Goal: Check status: Check status

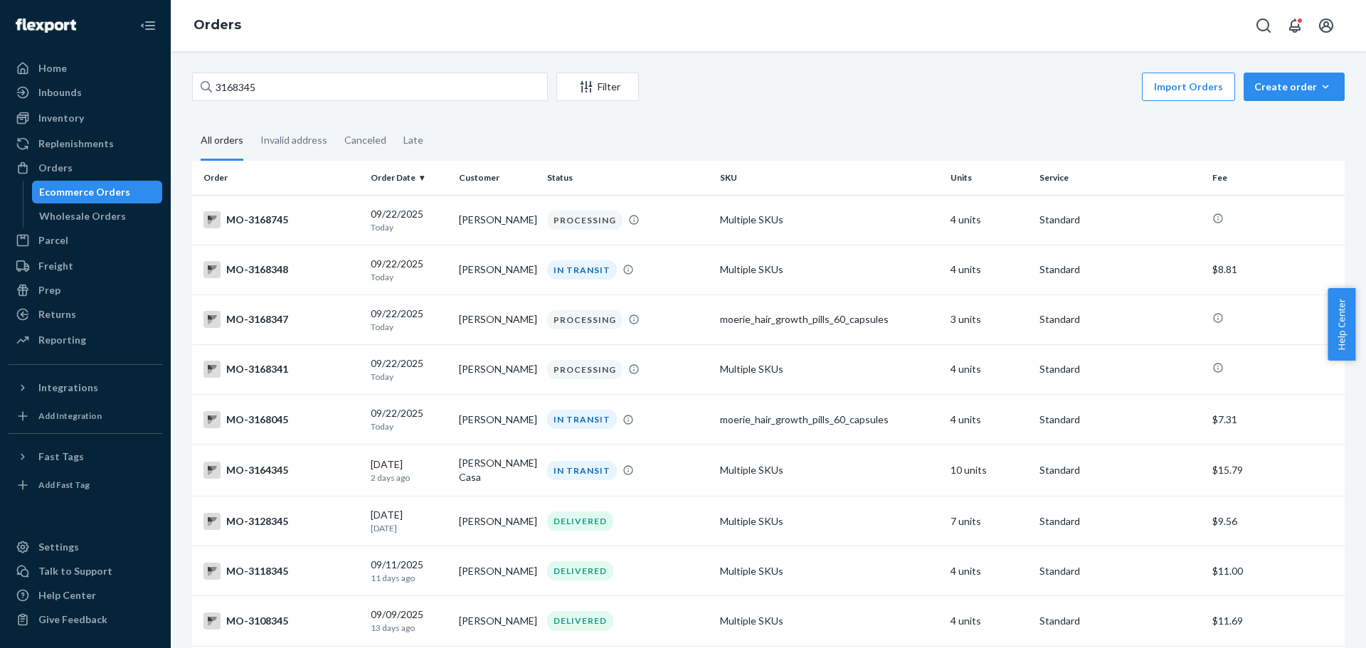
click at [264, 85] on input "3168345" at bounding box center [370, 87] width 356 height 28
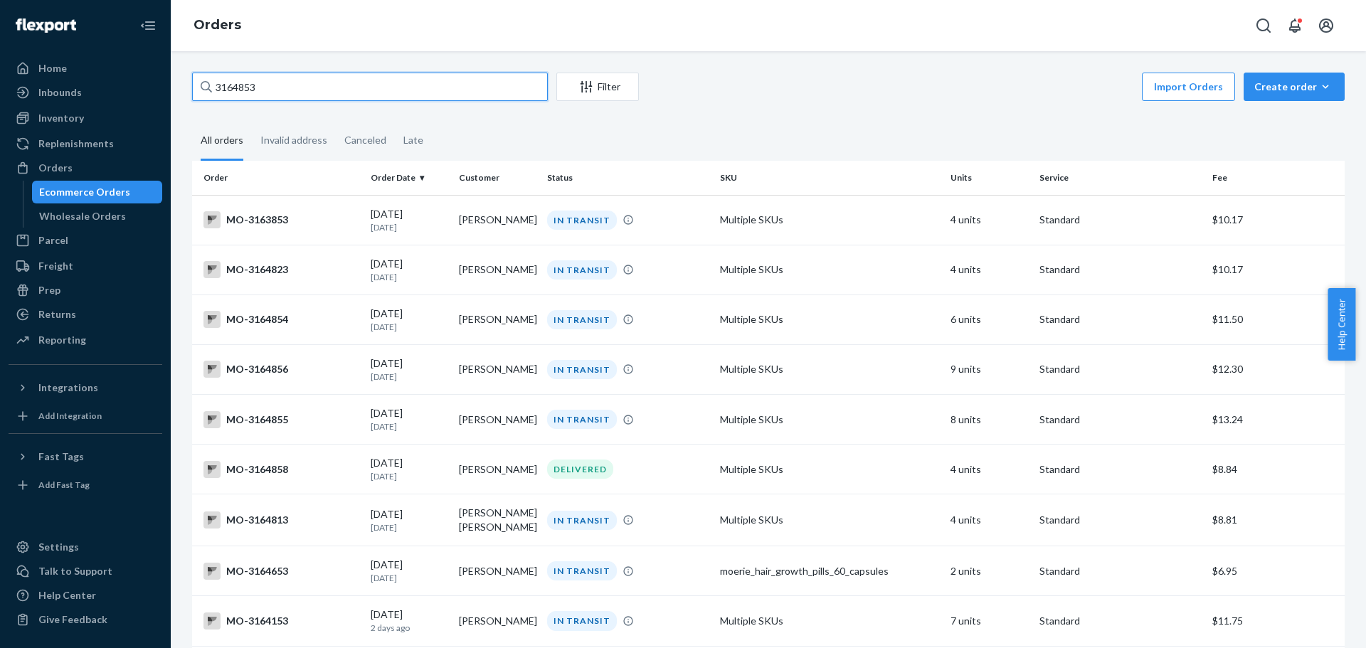
click at [275, 87] on input "3164853" at bounding box center [370, 87] width 356 height 28
paste input "48"
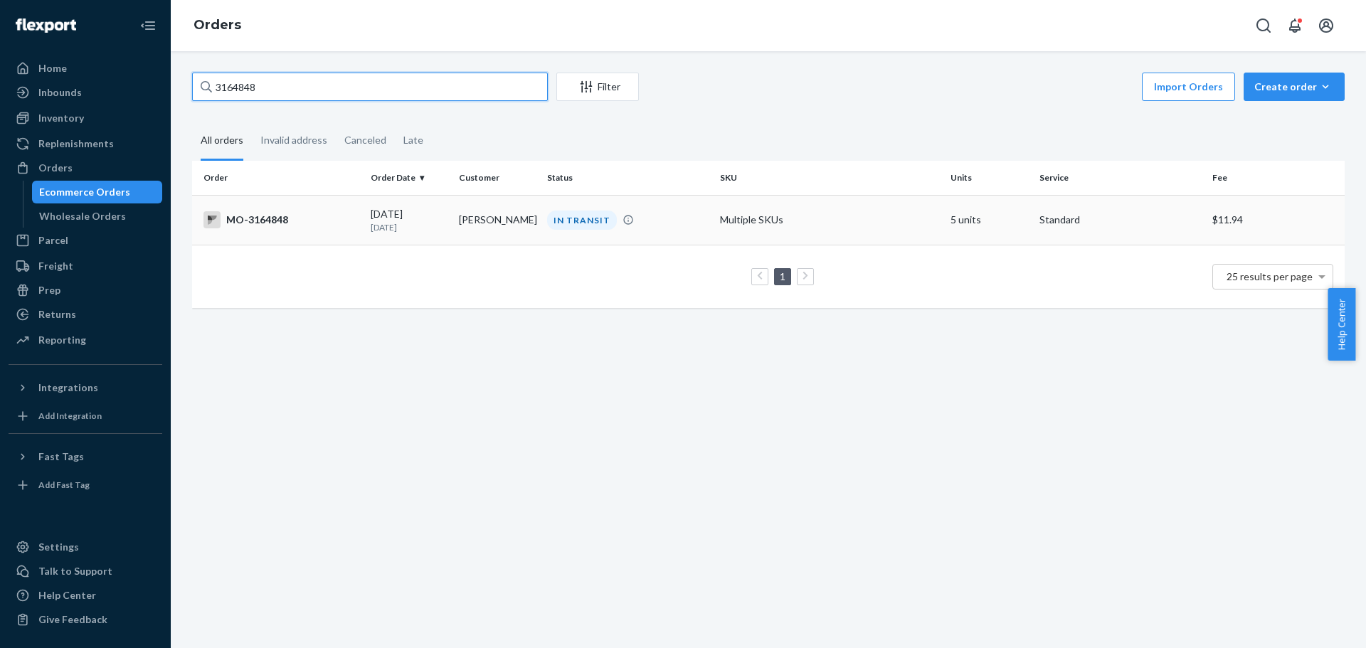
type input "3164848"
click at [312, 223] on div "MO-3164848" at bounding box center [282, 219] width 156 height 17
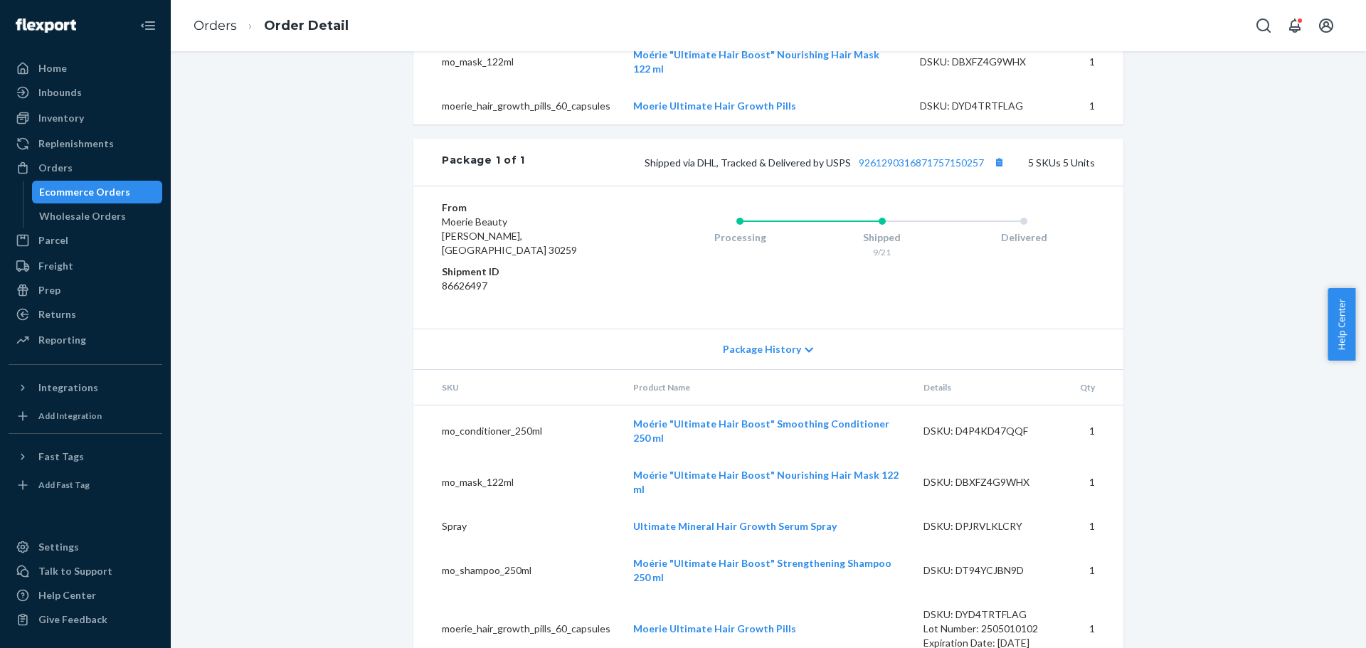
scroll to position [663, 0]
click at [900, 167] on link "9261290316871757150257" at bounding box center [921, 160] width 125 height 12
